Goal: Task Accomplishment & Management: Manage account settings

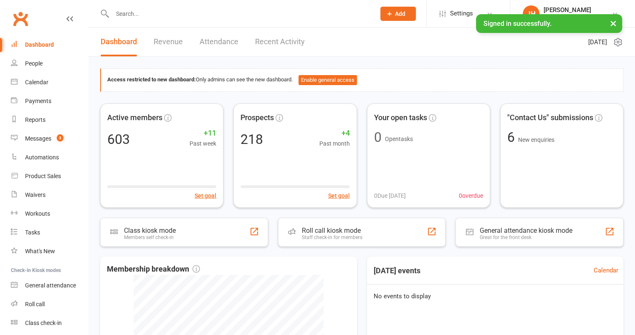
click at [136, 13] on input "text" at bounding box center [240, 14] width 260 height 12
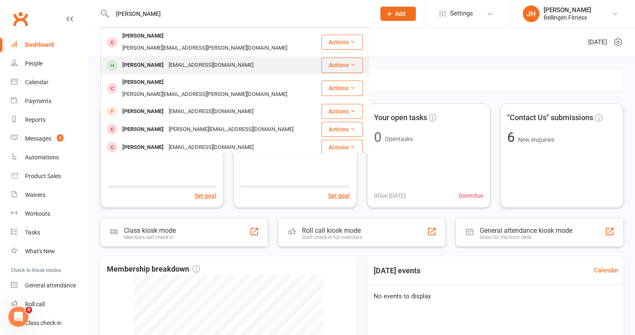
type input "[PERSON_NAME]"
click at [151, 59] on div "[PERSON_NAME]" at bounding box center [143, 65] width 46 height 12
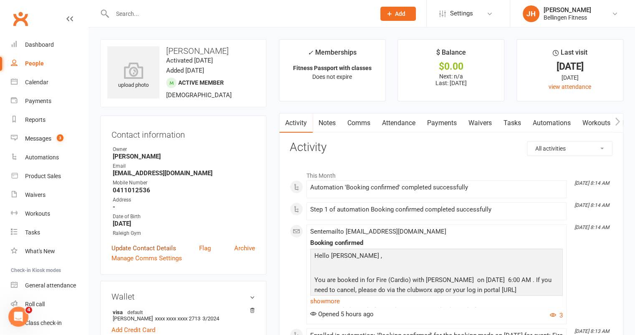
click at [170, 249] on link "Update Contact Details" at bounding box center [143, 248] width 65 height 10
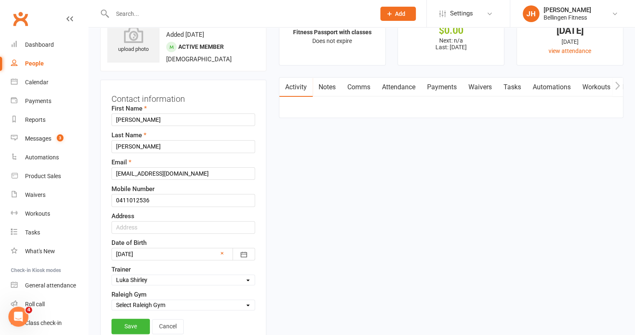
scroll to position [39, 0]
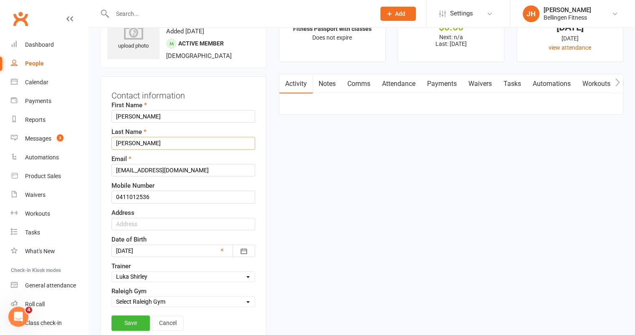
click at [164, 140] on input "[PERSON_NAME]" at bounding box center [183, 143] width 144 height 13
paste input "1504656"
type input "[PERSON_NAME] #1504656"
click at [137, 328] on link "Save" at bounding box center [130, 322] width 38 height 15
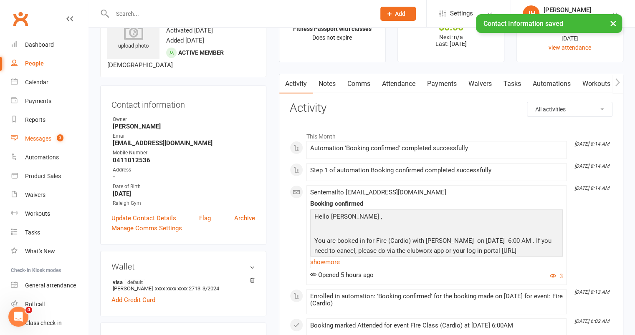
click at [45, 141] on div "Messages" at bounding box center [38, 138] width 26 height 7
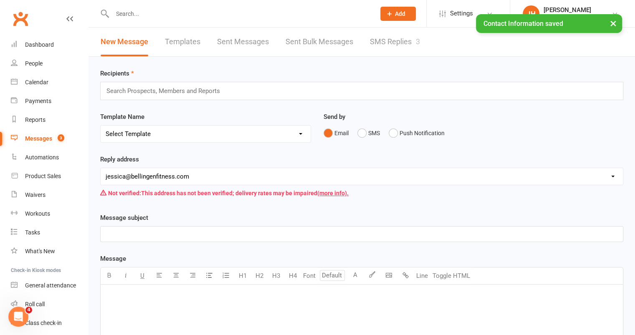
click at [400, 50] on link "SMS Replies 3" at bounding box center [395, 42] width 50 height 29
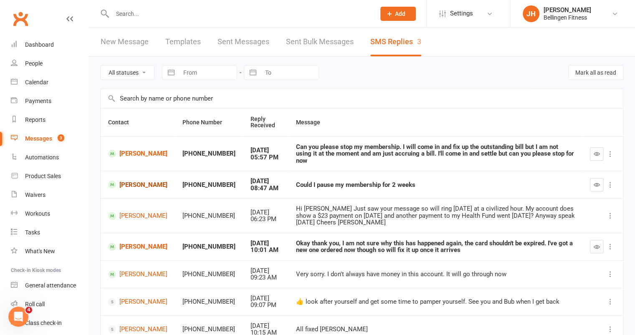
click at [138, 181] on link "[PERSON_NAME]" at bounding box center [137, 185] width 59 height 8
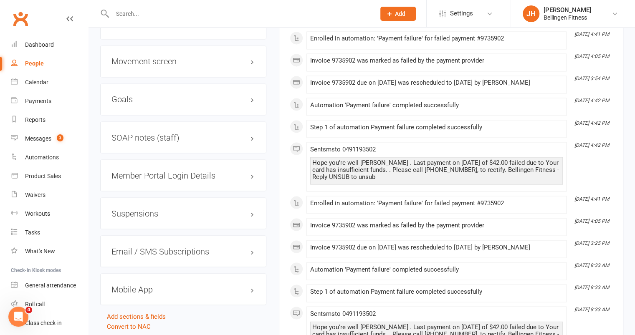
scroll to position [855, 0]
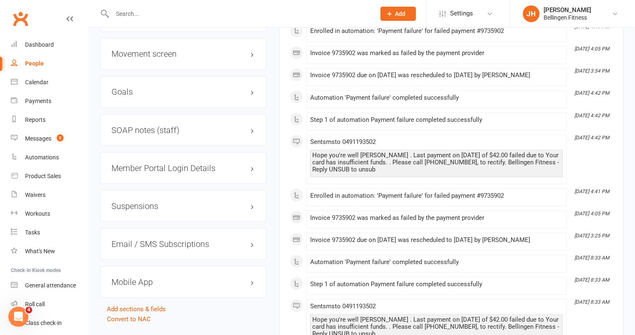
click at [146, 206] on h3 "Suspensions" at bounding box center [183, 205] width 144 height 9
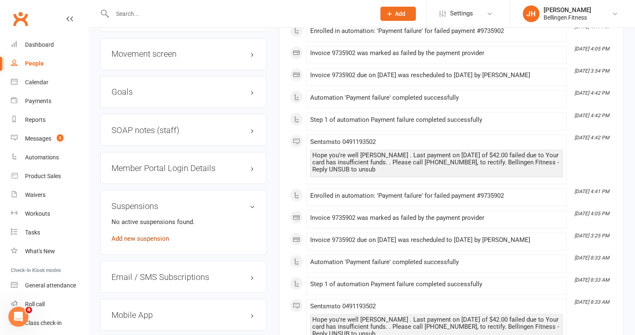
click at [146, 234] on link "Add new suspension" at bounding box center [140, 238] width 58 height 8
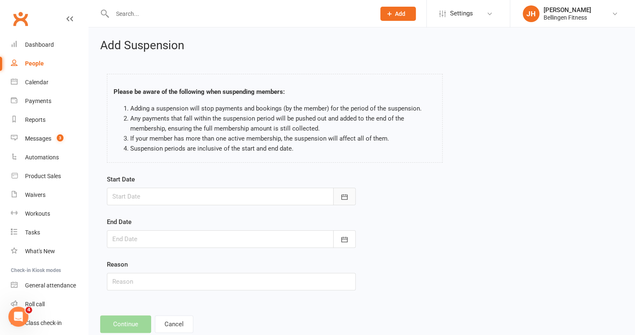
click at [346, 202] on button "button" at bounding box center [344, 197] width 23 height 18
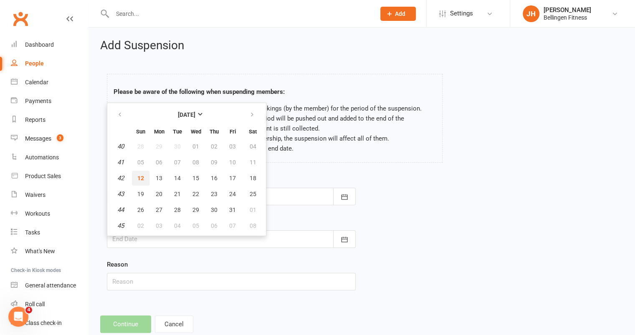
click at [142, 173] on button "12" at bounding box center [141, 178] width 18 height 15
type input "[DATE]"
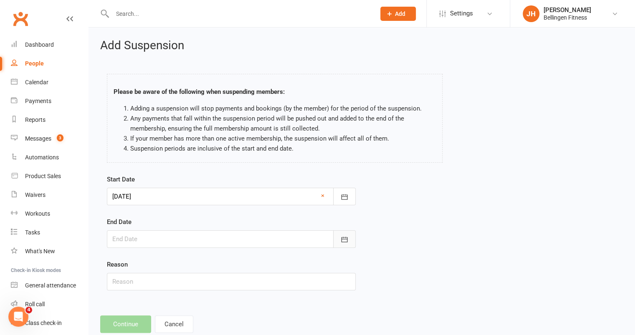
click at [351, 237] on button "button" at bounding box center [344, 239] width 23 height 18
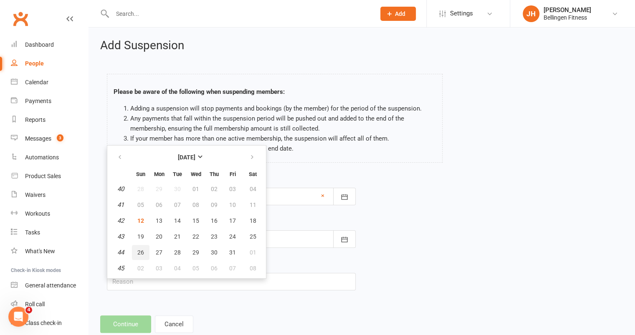
click at [139, 250] on span "26" at bounding box center [140, 252] width 7 height 7
type input "[DATE]"
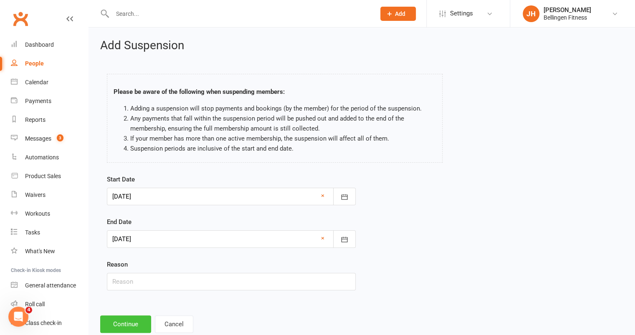
click at [126, 318] on button "Continue" at bounding box center [125, 324] width 51 height 18
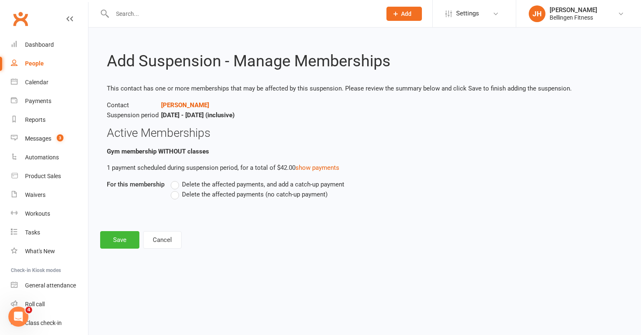
drag, startPoint x: 168, startPoint y: 201, endPoint x: 175, endPoint y: 195, distance: 9.8
click at [175, 195] on div "Delete the affected payments, and add a catch-up payment Delete the affected pa…" at bounding box center [336, 195] width 344 height 32
click at [175, 195] on label "Delete the affected payments (no catch-up payment)" at bounding box center [249, 194] width 157 height 10
click at [175, 189] on input "Delete the affected payments (no catch-up payment)" at bounding box center [173, 189] width 5 height 0
click at [134, 234] on button "Save" at bounding box center [119, 240] width 39 height 18
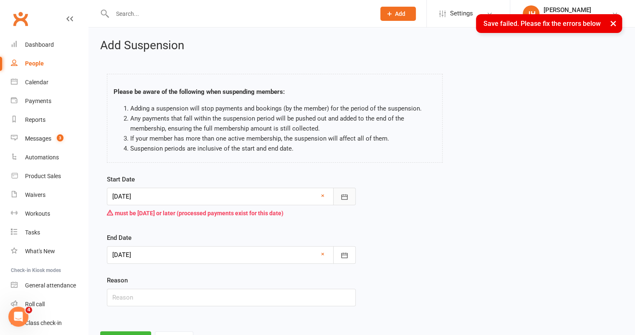
click at [340, 194] on icon "button" at bounding box center [344, 197] width 8 height 8
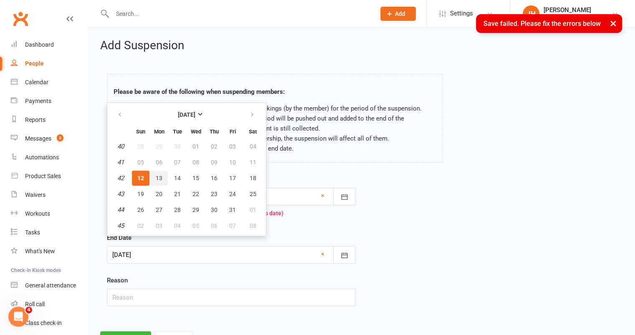
click at [164, 179] on button "13" at bounding box center [159, 178] width 18 height 15
type input "[DATE]"
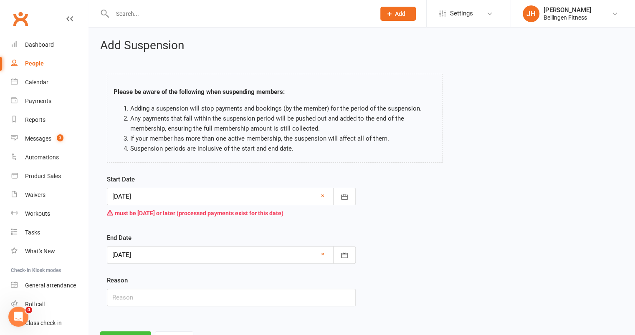
click at [139, 331] on button "Continue" at bounding box center [125, 340] width 51 height 18
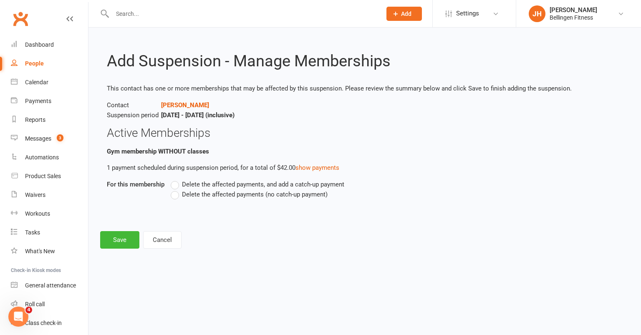
click at [177, 184] on label "Delete the affected payments, and add a catch-up payment" at bounding box center [258, 184] width 174 height 10
click at [176, 179] on input "Delete the affected payments, and add a catch-up payment" at bounding box center [173, 179] width 5 height 0
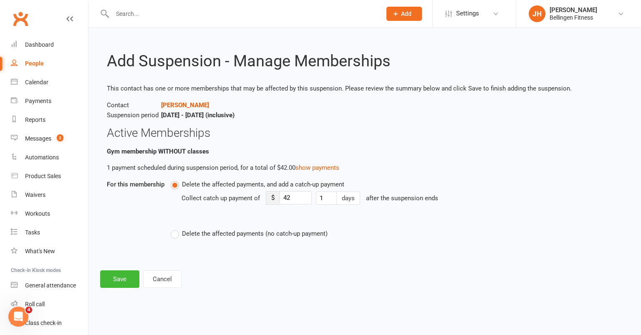
click at [178, 234] on label "Delete the affected payments (no catch-up payment)" at bounding box center [249, 234] width 157 height 10
click at [176, 229] on input "Delete the affected payments (no catch-up payment)" at bounding box center [173, 229] width 5 height 0
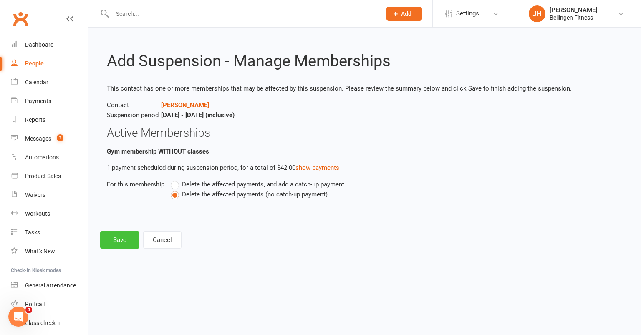
click at [120, 240] on button "Save" at bounding box center [119, 240] width 39 height 18
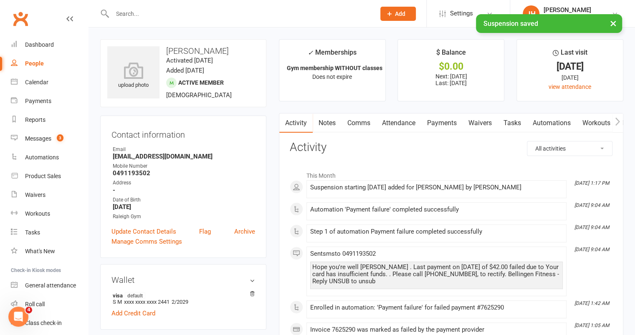
click at [448, 123] on link "Payments" at bounding box center [441, 122] width 41 height 19
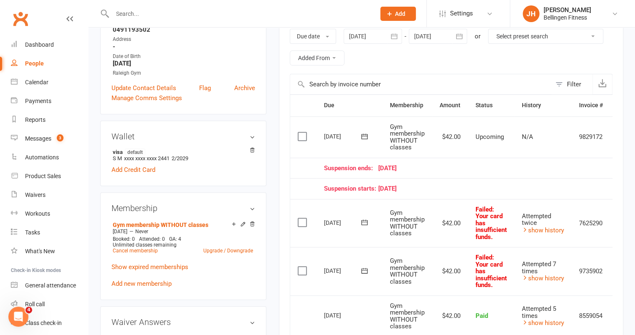
scroll to position [2, 0]
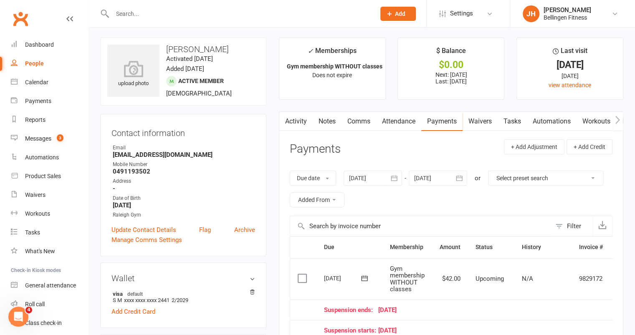
click at [348, 115] on link "Comms" at bounding box center [358, 121] width 35 height 19
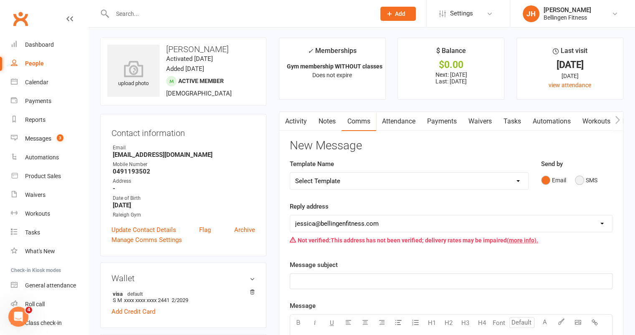
click at [582, 182] on button "SMS" at bounding box center [586, 180] width 23 height 16
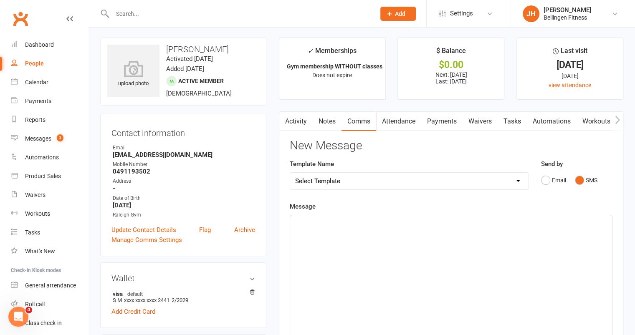
click at [401, 255] on div "﻿" at bounding box center [451, 277] width 322 height 125
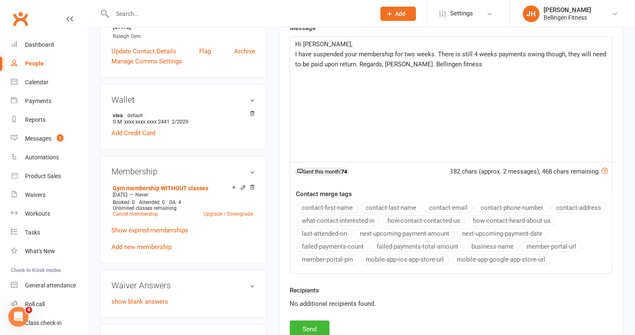
scroll to position [181, 0]
click at [315, 323] on button "Send" at bounding box center [310, 329] width 40 height 18
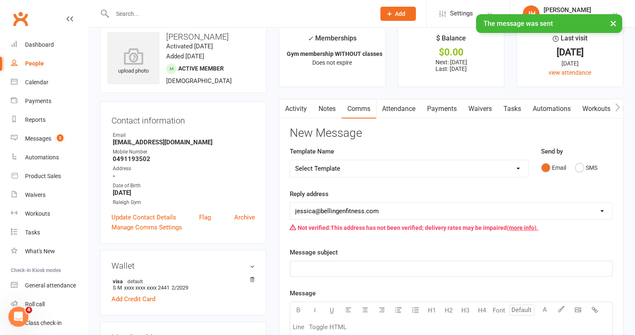
scroll to position [14, 0]
click at [447, 106] on link "Payments" at bounding box center [441, 109] width 41 height 19
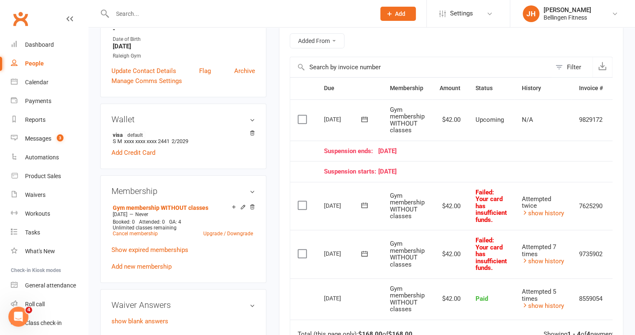
scroll to position [160, 0]
click at [364, 255] on icon at bounding box center [364, 254] width 8 height 8
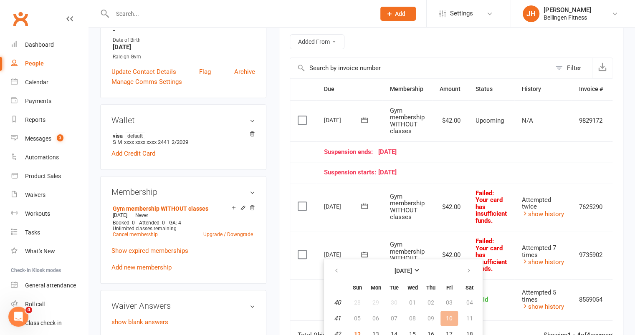
click at [364, 255] on icon at bounding box center [364, 254] width 8 height 8
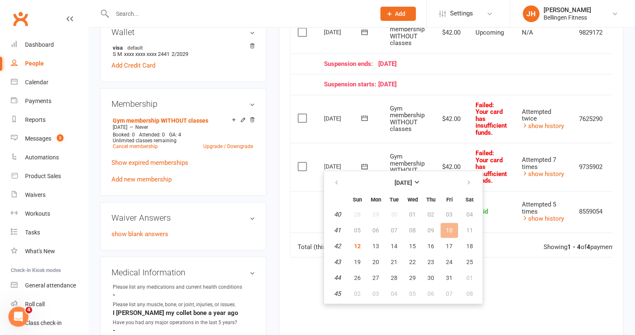
scroll to position [261, 0]
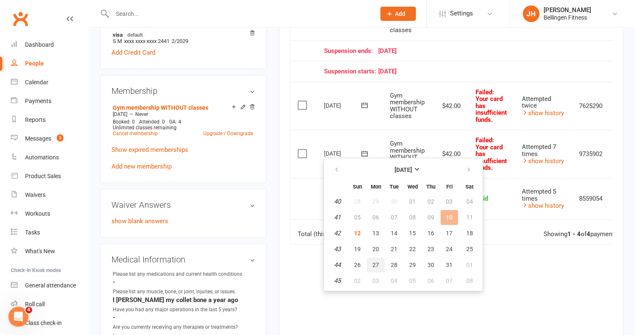
click at [374, 267] on span "27" at bounding box center [375, 265] width 7 height 7
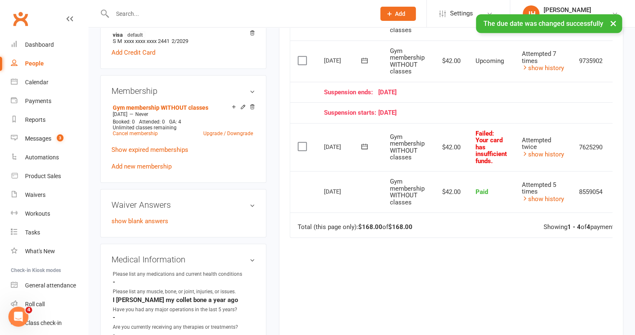
click at [365, 146] on icon at bounding box center [364, 146] width 8 height 8
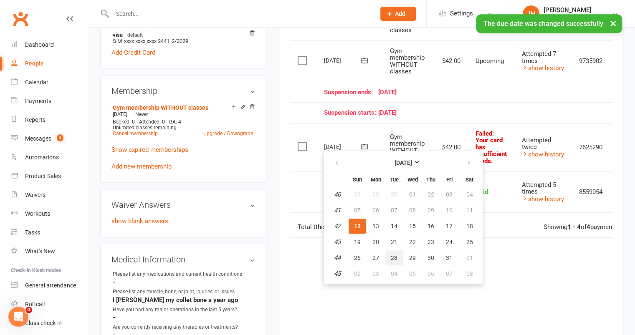
click at [391, 258] on span "28" at bounding box center [394, 258] width 7 height 7
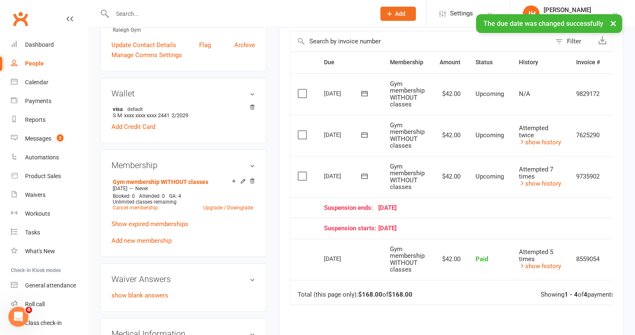
scroll to position [186, 0]
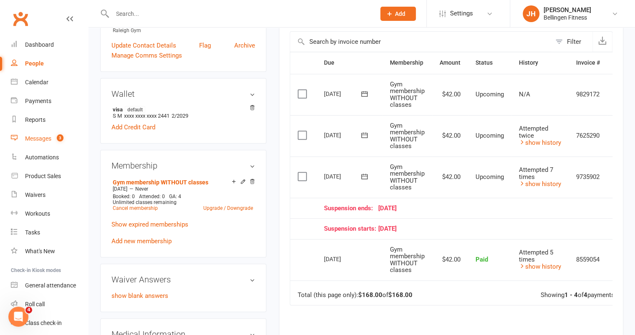
click at [45, 137] on div "Messages" at bounding box center [38, 138] width 26 height 7
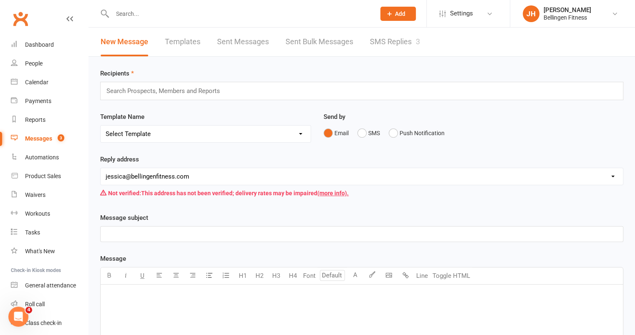
click at [398, 43] on link "SMS Replies 3" at bounding box center [395, 42] width 50 height 29
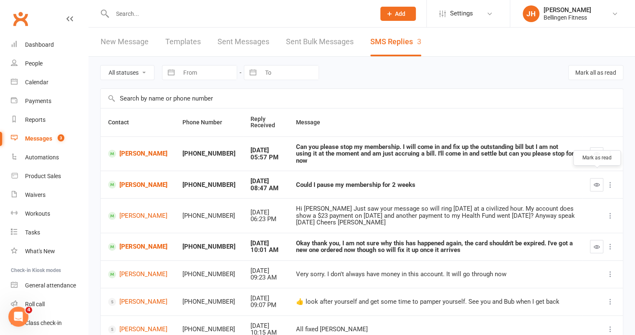
click at [595, 181] on icon "button" at bounding box center [596, 184] width 6 height 6
click at [595, 152] on icon "button" at bounding box center [596, 154] width 6 height 6
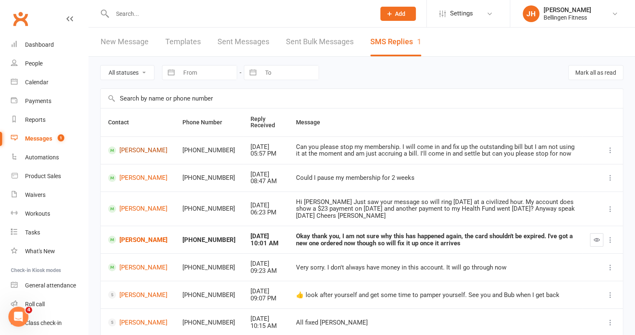
click at [139, 149] on link "[PERSON_NAME]" at bounding box center [137, 150] width 59 height 8
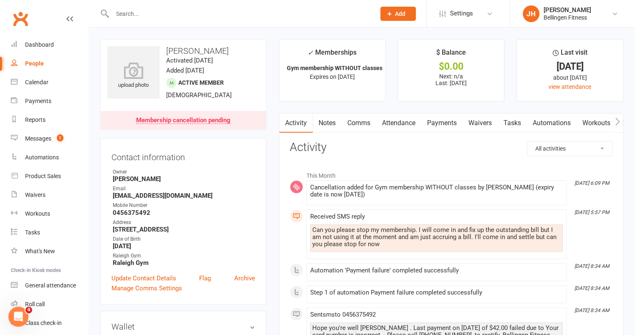
click at [441, 127] on link "Payments" at bounding box center [441, 122] width 41 height 19
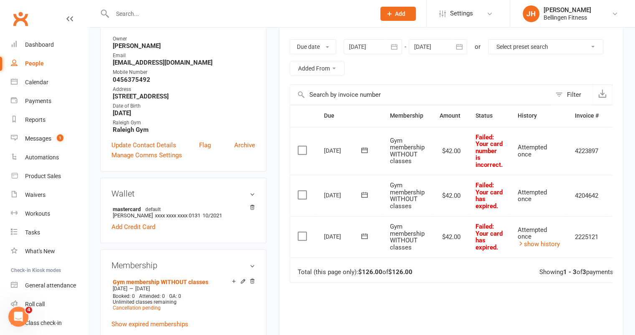
scroll to position [134, 0]
click at [401, 45] on button "button" at bounding box center [394, 46] width 15 height 15
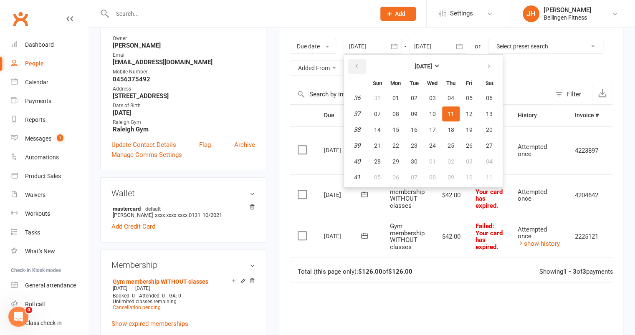
click at [363, 70] on button "button" at bounding box center [357, 66] width 18 height 15
click at [411, 96] on span "29" at bounding box center [414, 98] width 7 height 7
type input "[DATE]"
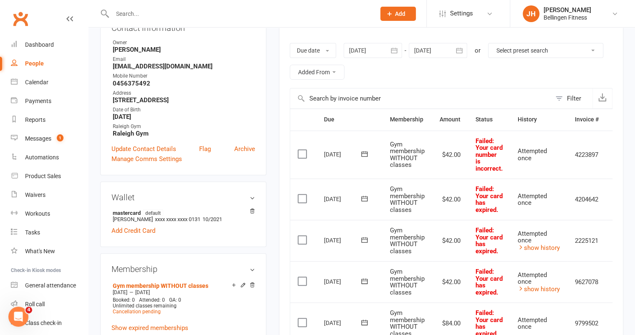
scroll to position [0, 0]
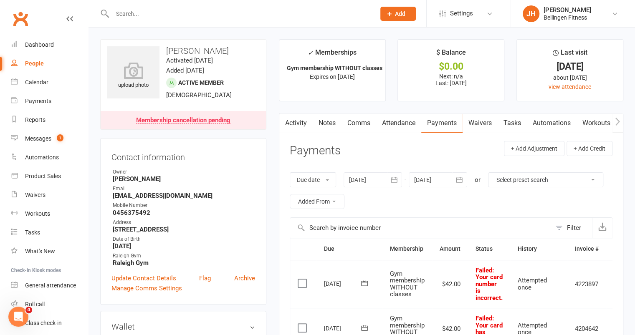
click at [368, 124] on link "Comms" at bounding box center [358, 122] width 35 height 19
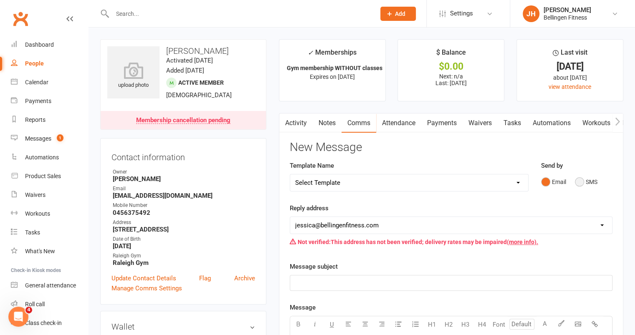
click at [578, 180] on button "SMS" at bounding box center [586, 182] width 23 height 16
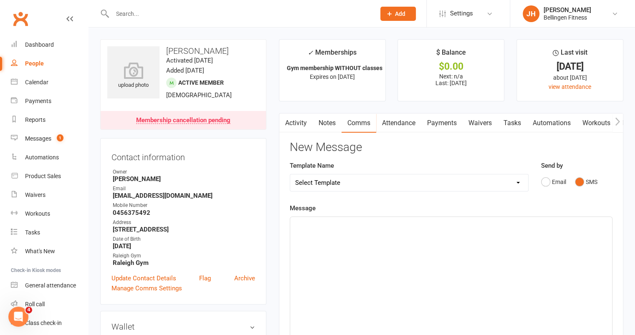
click at [458, 234] on div "﻿" at bounding box center [451, 279] width 322 height 125
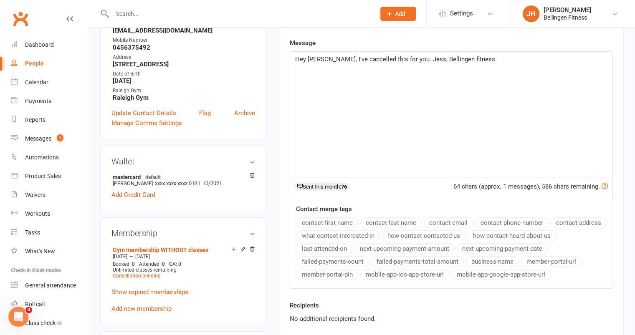
scroll to position [272, 0]
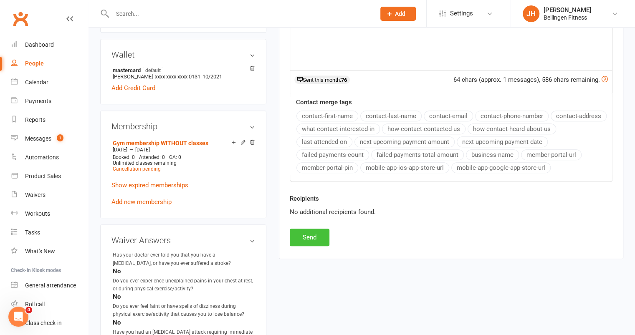
click at [310, 233] on button "Send" at bounding box center [310, 238] width 40 height 18
click at [310, 233] on div "New Message Template Name Select Template [SMS] Class confirmation [SMS] Online…" at bounding box center [451, 57] width 323 height 377
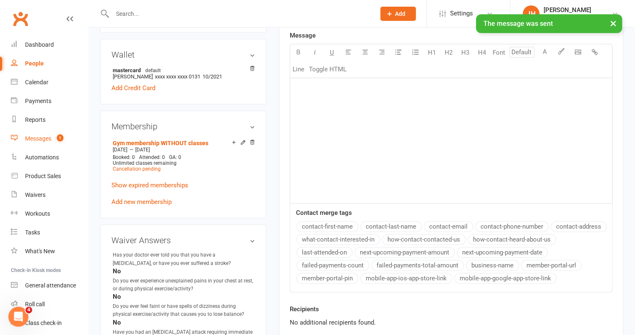
click at [47, 137] on div "Messages" at bounding box center [38, 138] width 26 height 7
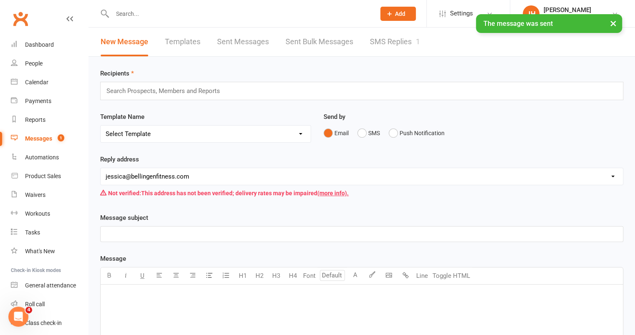
click at [393, 45] on link "SMS Replies 1" at bounding box center [395, 42] width 50 height 29
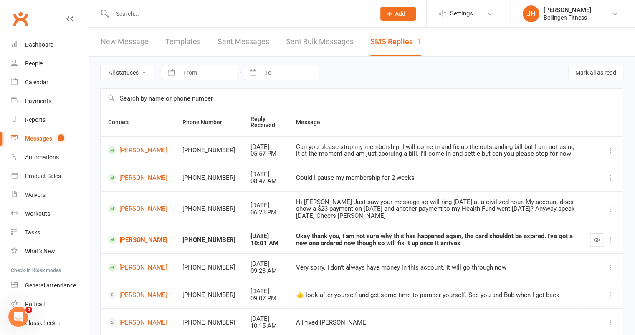
click at [604, 241] on div at bounding box center [602, 239] width 25 height 13
click at [595, 241] on icon "button" at bounding box center [596, 240] width 6 height 6
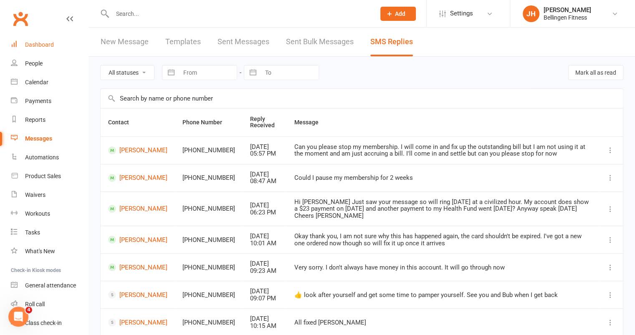
click at [36, 51] on link "Dashboard" at bounding box center [49, 44] width 77 height 19
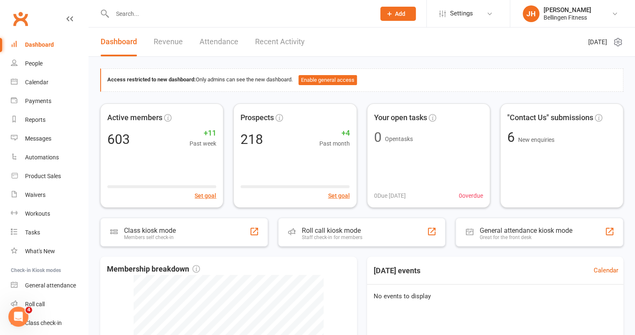
click at [141, 18] on input "text" at bounding box center [240, 14] width 260 height 12
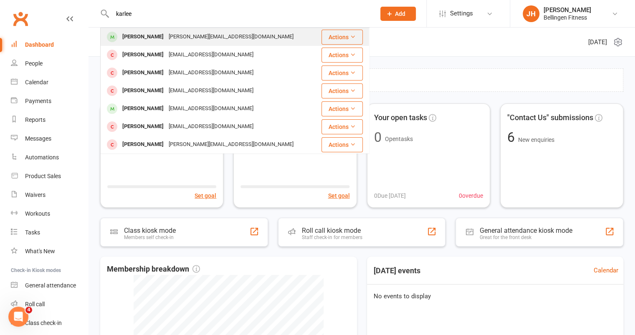
type input "karlee"
click at [149, 40] on div "[PERSON_NAME]" at bounding box center [143, 37] width 46 height 12
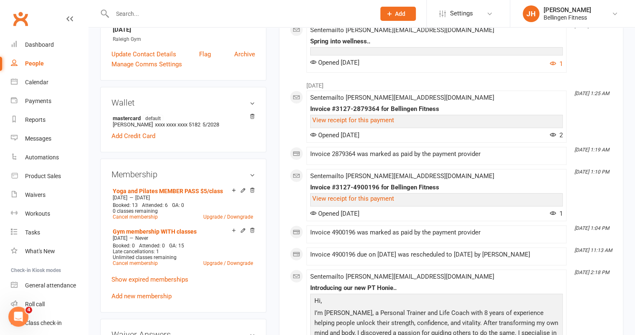
scroll to position [202, 0]
click at [144, 292] on link "Add new membership" at bounding box center [141, 296] width 60 height 8
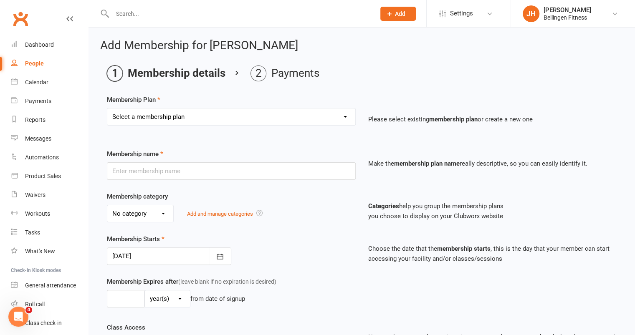
click at [159, 110] on select "Select a membership plan Create new Membership Plan Gym membership WITH classes…" at bounding box center [231, 116] width 248 height 17
select select "17"
click at [107, 108] on select "Select a membership plan Create new Membership Plan Gym membership WITH classes…" at bounding box center [231, 116] width 248 height 17
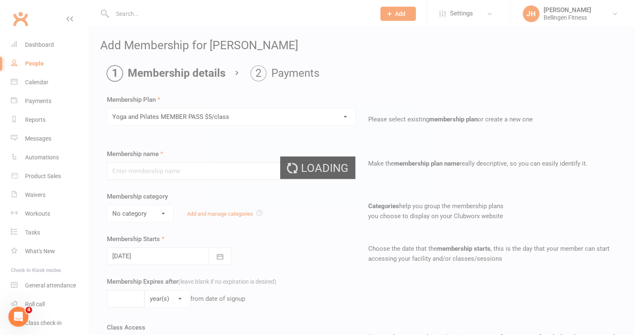
type input "Yoga and Pilates MEMBER PASS $5/class"
select select "1"
type input "4"
select select "2"
type input "10"
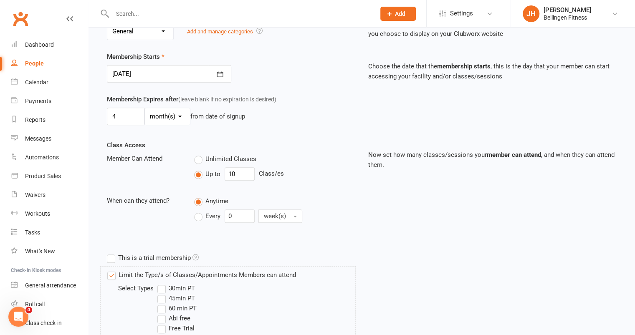
scroll to position [410, 0]
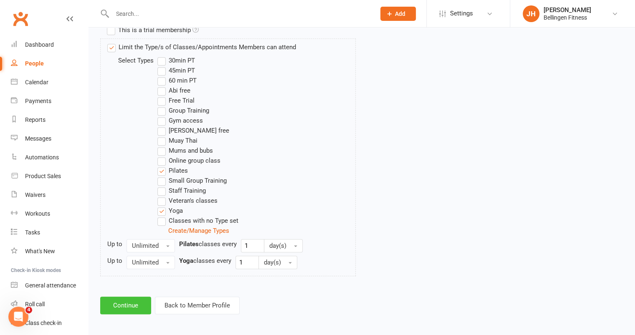
click at [126, 305] on button "Continue" at bounding box center [125, 306] width 51 height 18
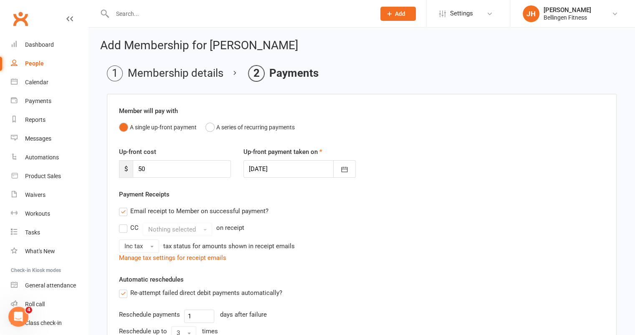
scroll to position [184, 0]
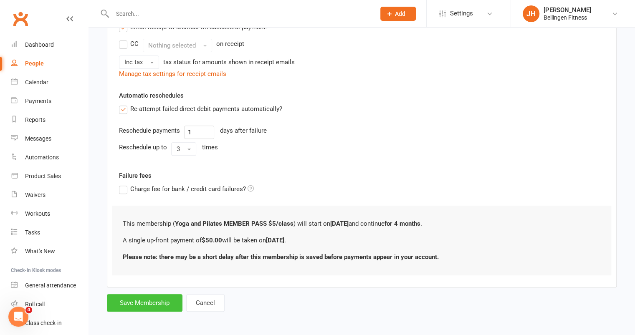
click at [126, 305] on button "Save Membership" at bounding box center [145, 303] width 76 height 18
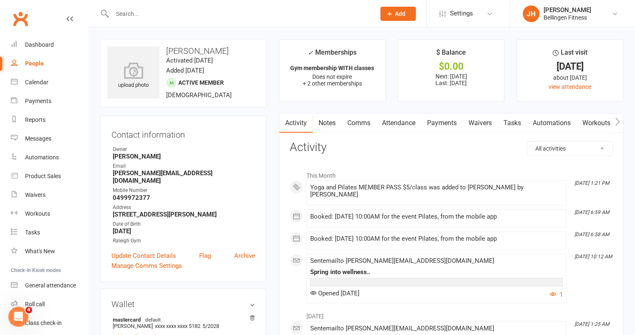
click at [143, 15] on input "text" at bounding box center [240, 14] width 260 height 12
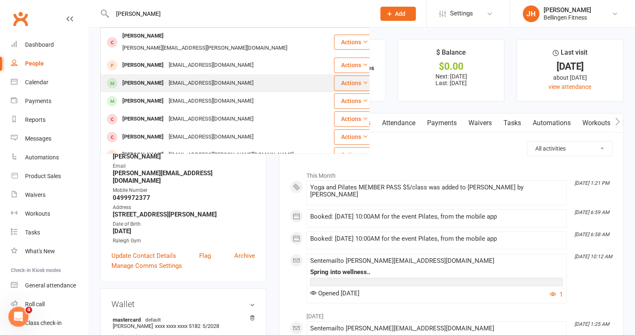
type input "[PERSON_NAME]"
click at [143, 77] on div "[PERSON_NAME]" at bounding box center [143, 83] width 46 height 12
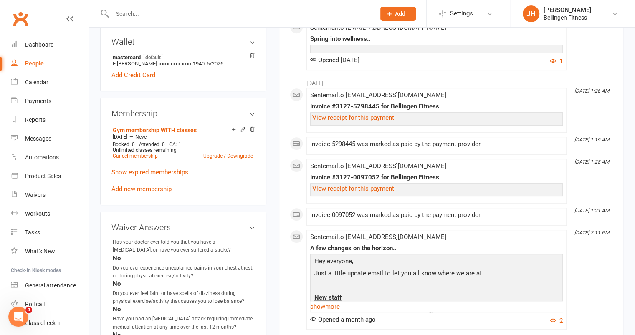
scroll to position [239, 0]
click at [240, 130] on icon at bounding box center [243, 129] width 6 height 6
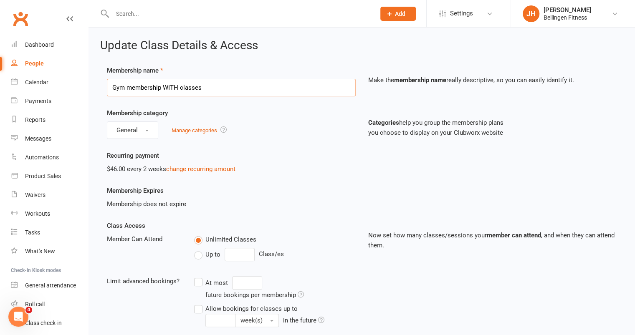
click at [179, 88] on input "Gym membership WITH classes" at bounding box center [231, 88] width 249 height 18
type input "Gym membership WITHOUT classes"
click at [191, 170] on link "change recurring amount" at bounding box center [200, 169] width 69 height 8
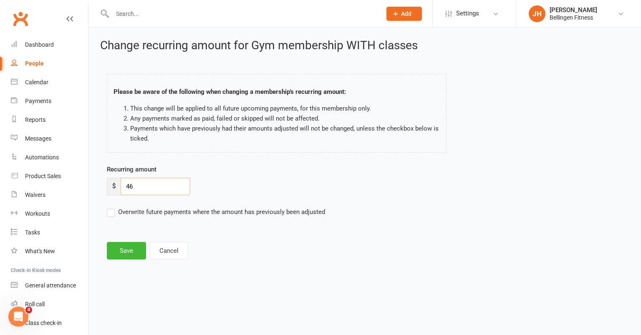
click at [171, 182] on input "46" at bounding box center [156, 187] width 70 height 18
type input "42"
click at [130, 247] on button "Save" at bounding box center [126, 251] width 39 height 18
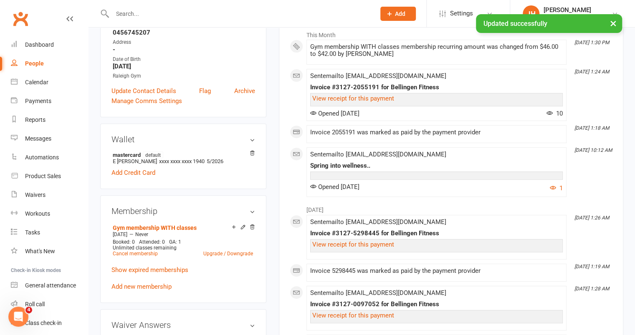
scroll to position [141, 0]
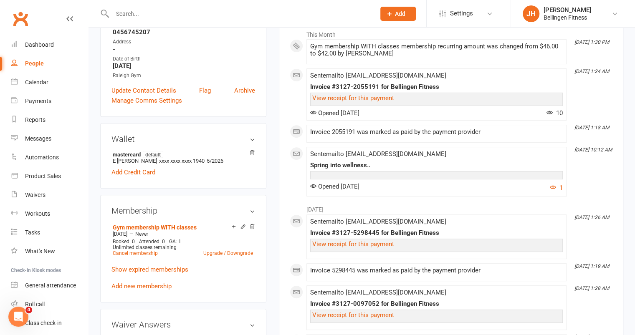
click at [242, 226] on icon at bounding box center [243, 227] width 6 height 6
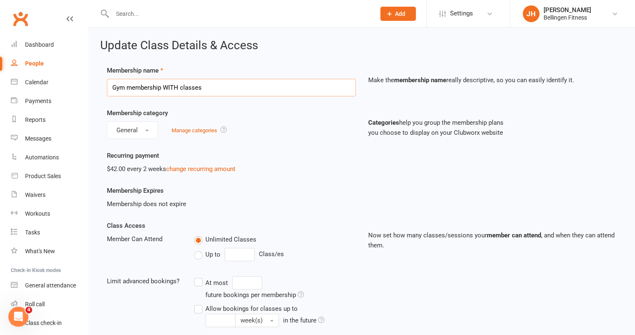
click at [178, 87] on input "Gym membership WITH classes" at bounding box center [231, 88] width 249 height 18
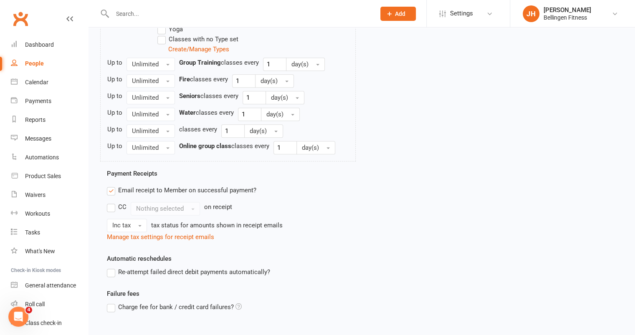
scroll to position [598, 0]
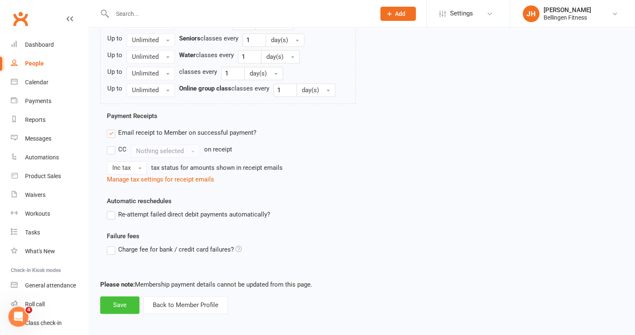
type input "Gym membership WITHOUT classes"
click at [120, 306] on button "Save" at bounding box center [119, 305] width 39 height 18
